Goal: Book appointment/travel/reservation

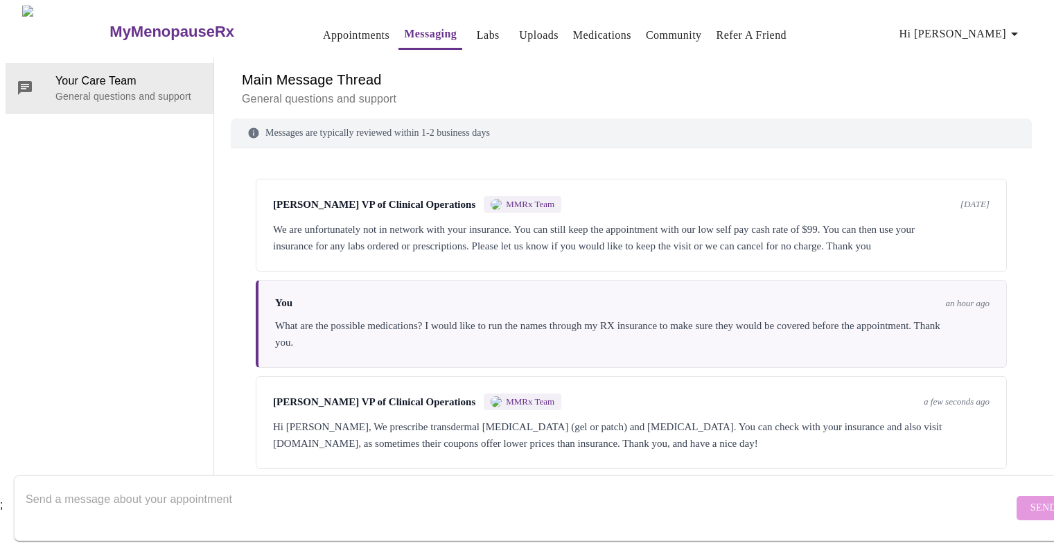
scroll to position [52, 0]
click at [582, 418] on div "Hi [PERSON_NAME], We prescribe transdermal [MEDICAL_DATA] (gel or patch) and [M…" at bounding box center [631, 434] width 716 height 33
copy div "[MEDICAL_DATA]"
click at [596, 418] on div "Hi [PERSON_NAME], We prescribe transdermal [MEDICAL_DATA] (gel or patch) and [M…" at bounding box center [631, 434] width 716 height 33
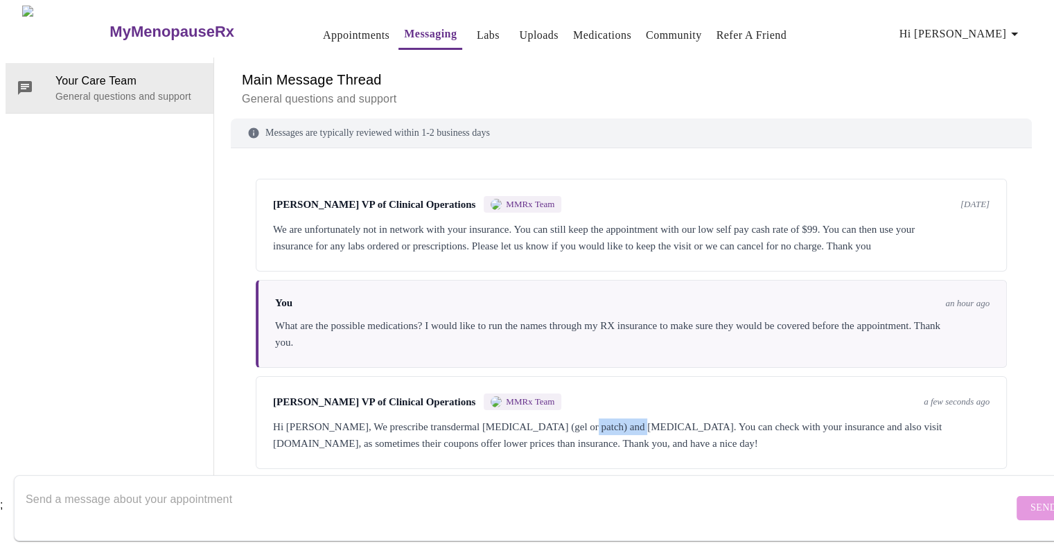
click at [596, 418] on div "Hi [PERSON_NAME], We prescribe transdermal [MEDICAL_DATA] (gel or patch) and [M…" at bounding box center [631, 434] width 716 height 33
drag, startPoint x: 382, startPoint y: 377, endPoint x: 484, endPoint y: 375, distance: 101.8
click at [484, 418] on div "Hi [PERSON_NAME], We prescribe transdermal [MEDICAL_DATA] (gel or patch) and [M…" at bounding box center [631, 434] width 716 height 33
copy div "transdermal [MEDICAL_DATA]"
click at [710, 418] on div "Hi [PERSON_NAME], We prescribe transdermal [MEDICAL_DATA] (gel or patch) and [M…" at bounding box center [631, 434] width 716 height 33
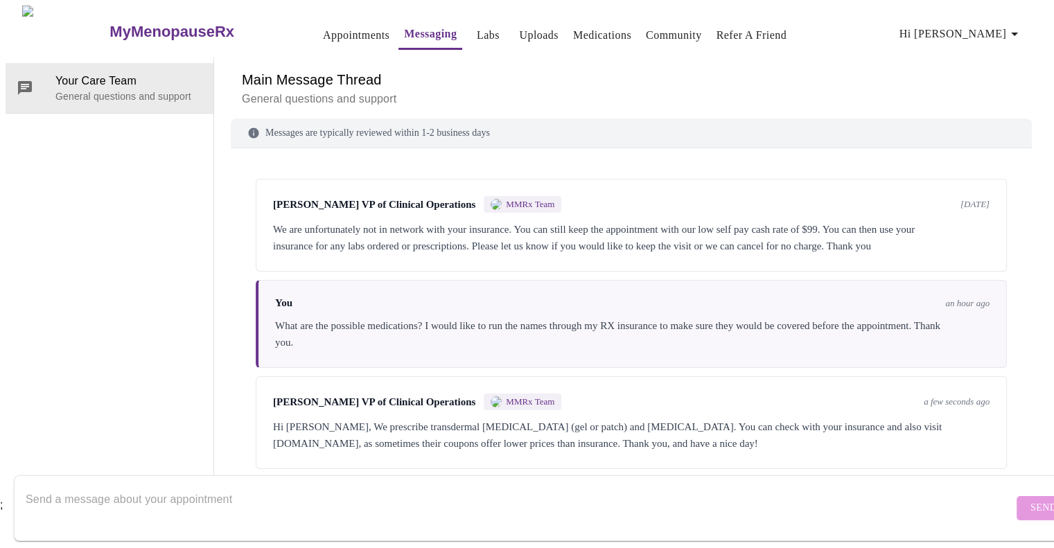
scroll to position [0, 0]
click at [323, 28] on link "Appointments" at bounding box center [356, 35] width 67 height 19
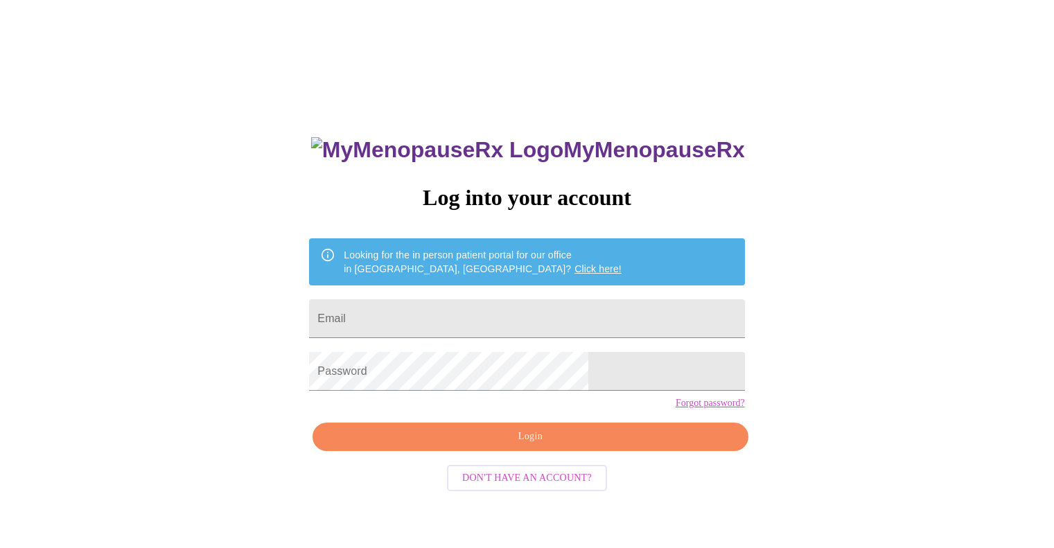
scroll to position [14, 0]
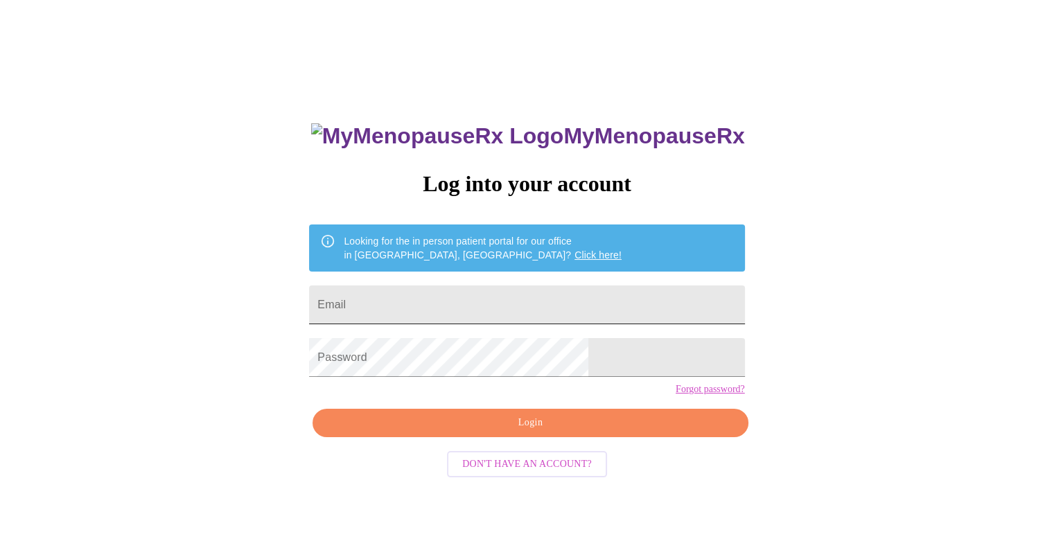
click at [513, 310] on input "Email" at bounding box center [526, 304] width 435 height 39
type input "amandaurban214@gmail.com"
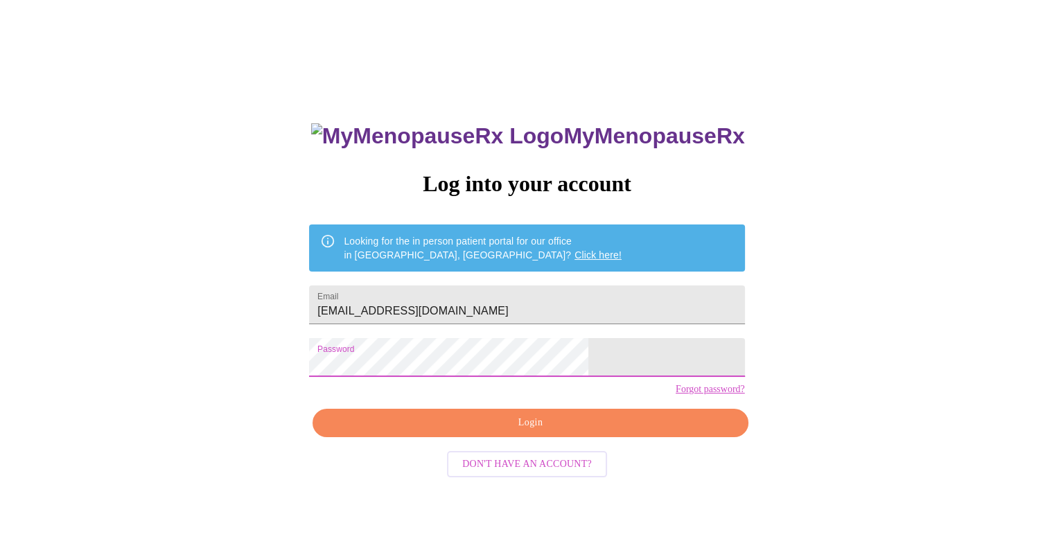
click at [467, 437] on button "Login" at bounding box center [529, 423] width 435 height 28
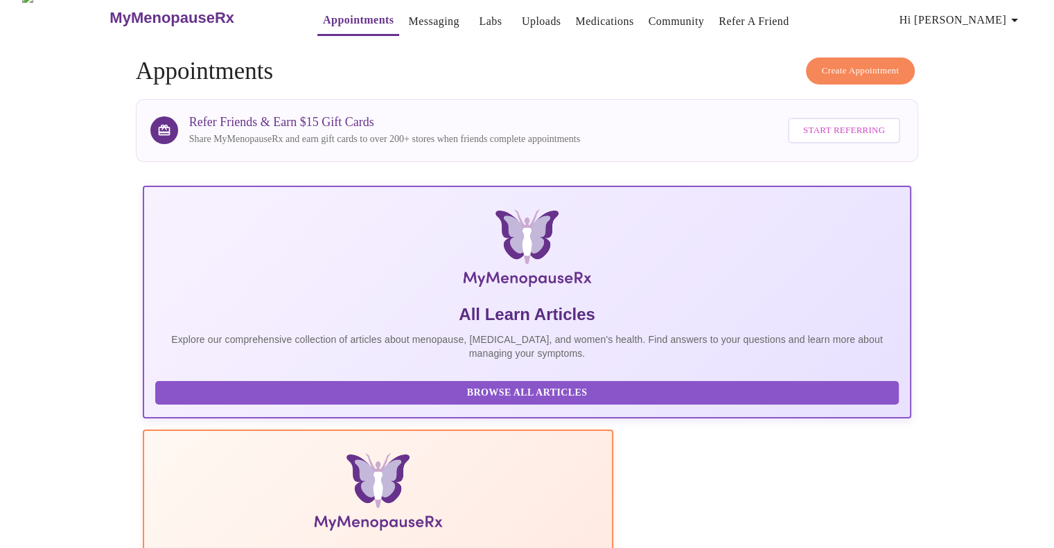
scroll to position [208, 0]
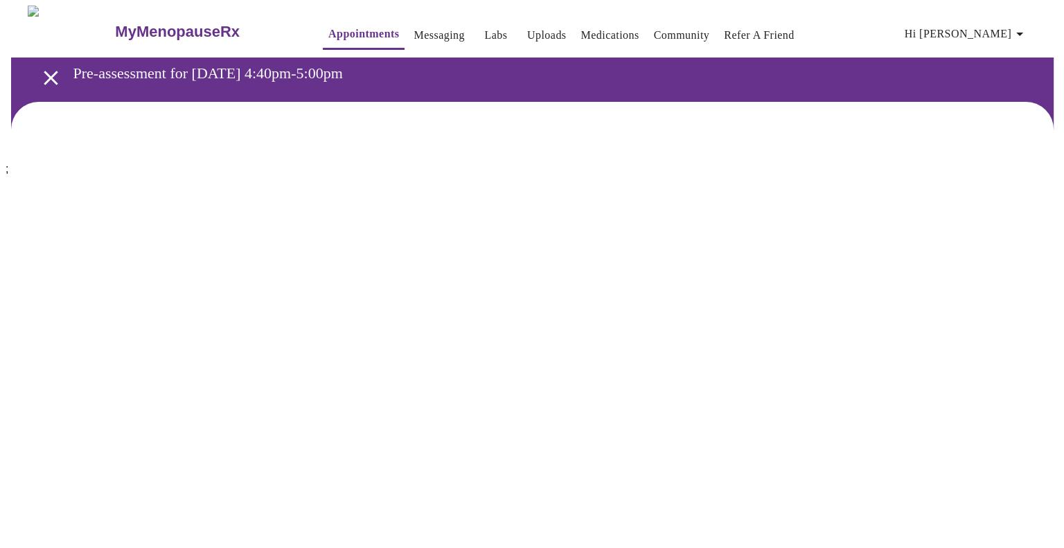
scroll to position [208, 0]
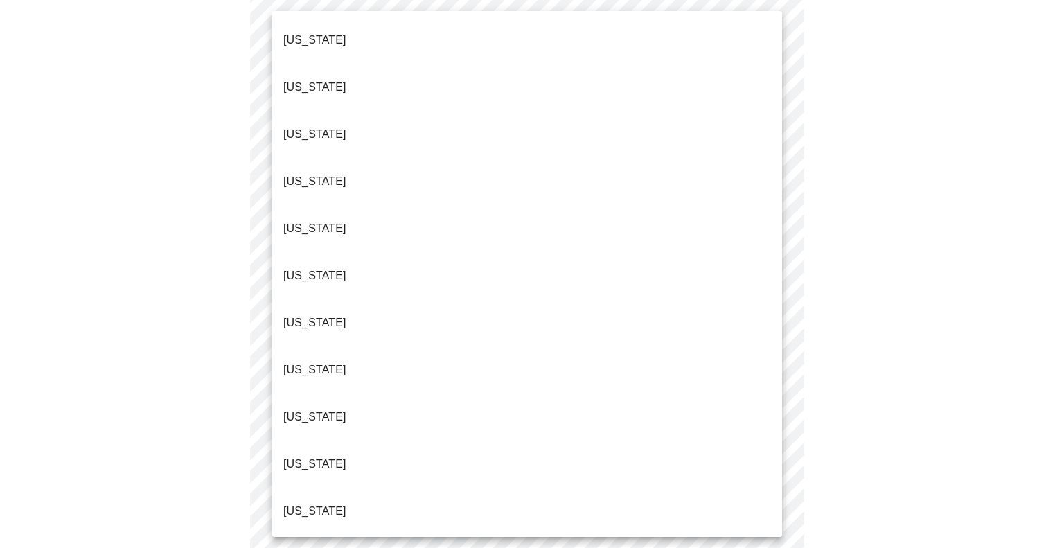
click at [513, 94] on body "MyMenopauseRx Appointments Messaging Labs Uploads Medications Community Refer a…" at bounding box center [532, 434] width 1053 height 1273
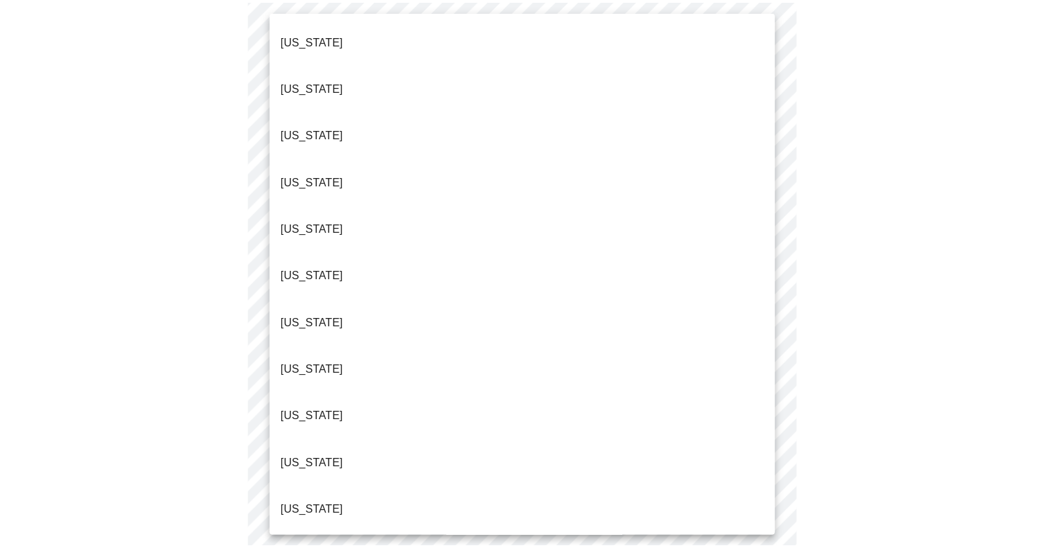
scroll to position [1201, 0]
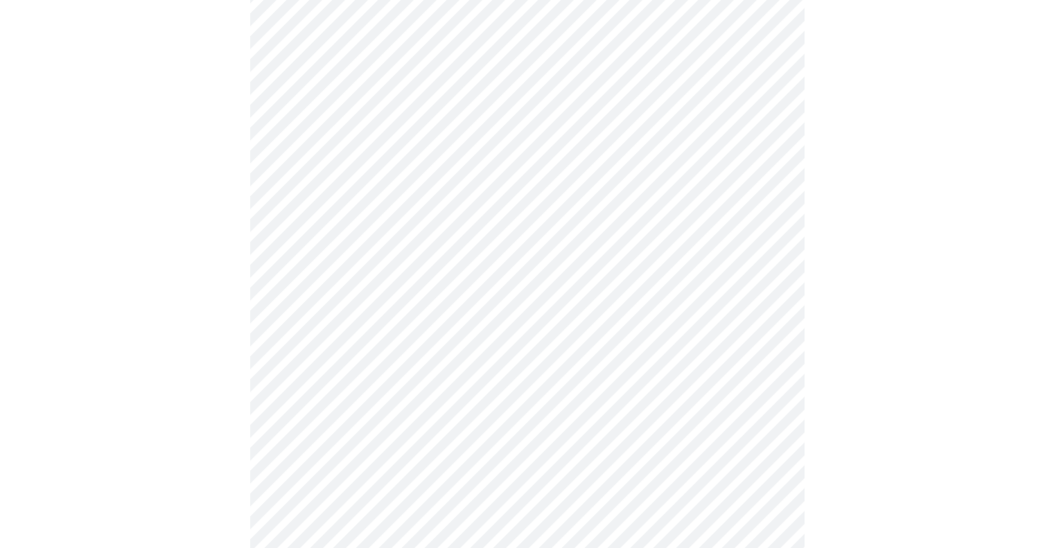
click at [1001, 158] on div at bounding box center [527, 478] width 1043 height 1168
